Goal: Task Accomplishment & Management: Manage account settings

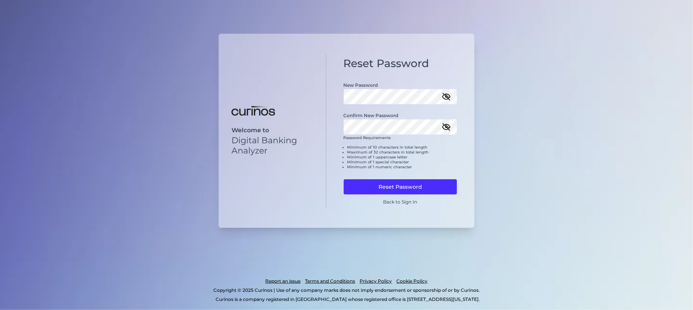
click at [448, 97] on icon "button" at bounding box center [445, 96] width 9 height 9
click at [450, 128] on icon "button" at bounding box center [446, 126] width 8 height 5
click at [417, 187] on button "Reset Password" at bounding box center [400, 186] width 114 height 15
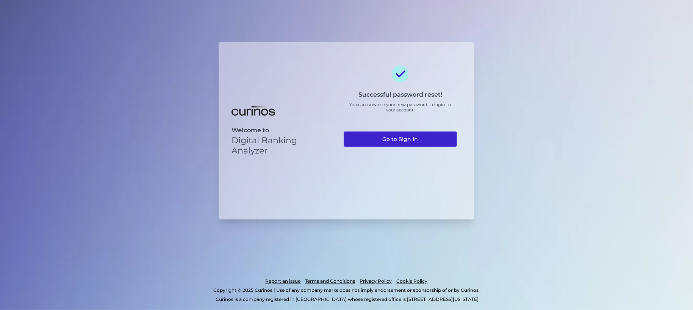
click at [416, 141] on link "Go to Sign In" at bounding box center [400, 138] width 114 height 15
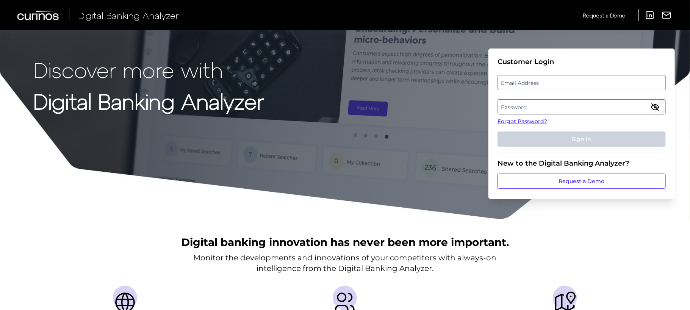
type input "[EMAIL_ADDRESS][PERSON_NAME][DOMAIN_NAME]"
click at [590, 84] on div "Email Address [EMAIL_ADDRESS][PERSON_NAME][DOMAIN_NAME]" at bounding box center [581, 82] width 168 height 15
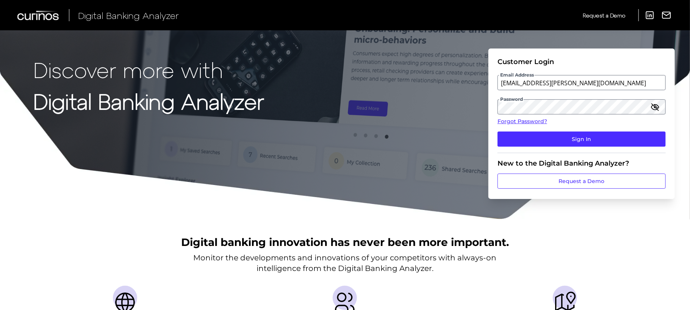
click at [654, 105] on icon "button" at bounding box center [655, 106] width 8 height 5
click at [654, 105] on icon "button" at bounding box center [654, 106] width 9 height 9
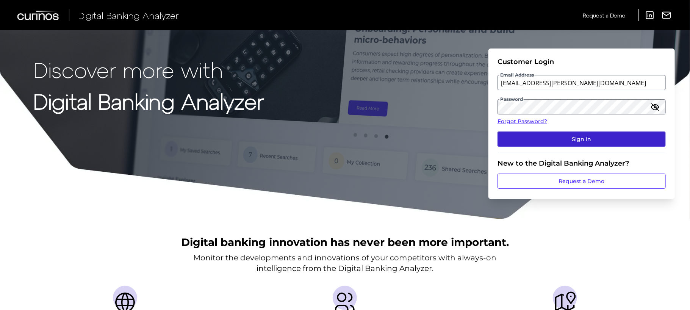
click at [621, 136] on button "Sign In" at bounding box center [581, 138] width 168 height 15
